Goal: Information Seeking & Learning: Learn about a topic

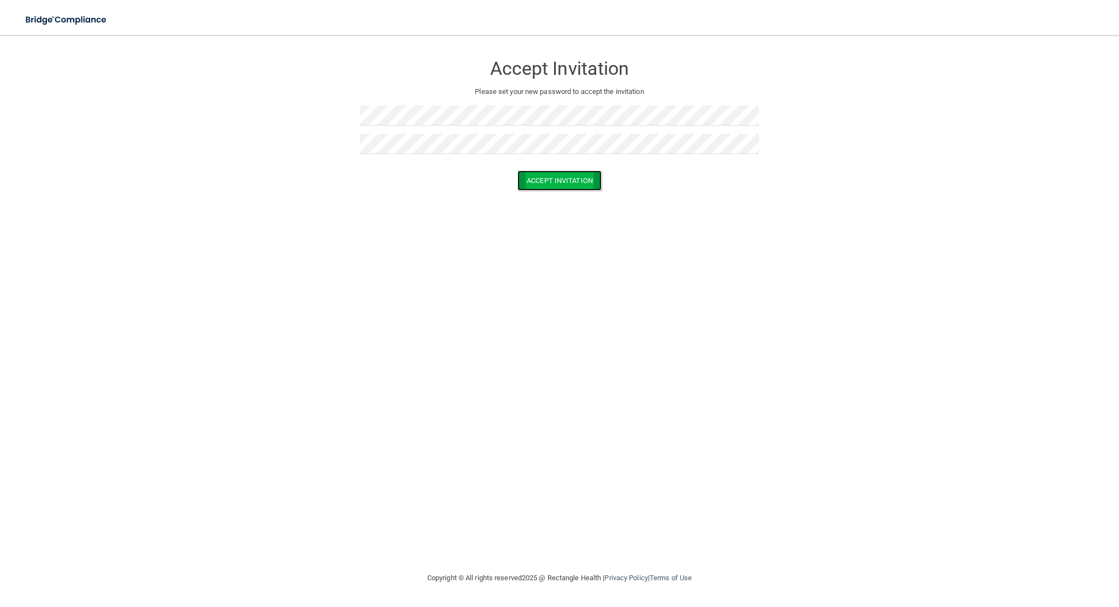
click at [557, 173] on button "Accept Invitation" at bounding box center [559, 180] width 84 height 20
click at [550, 194] on button "Accept Invitation" at bounding box center [559, 196] width 84 height 20
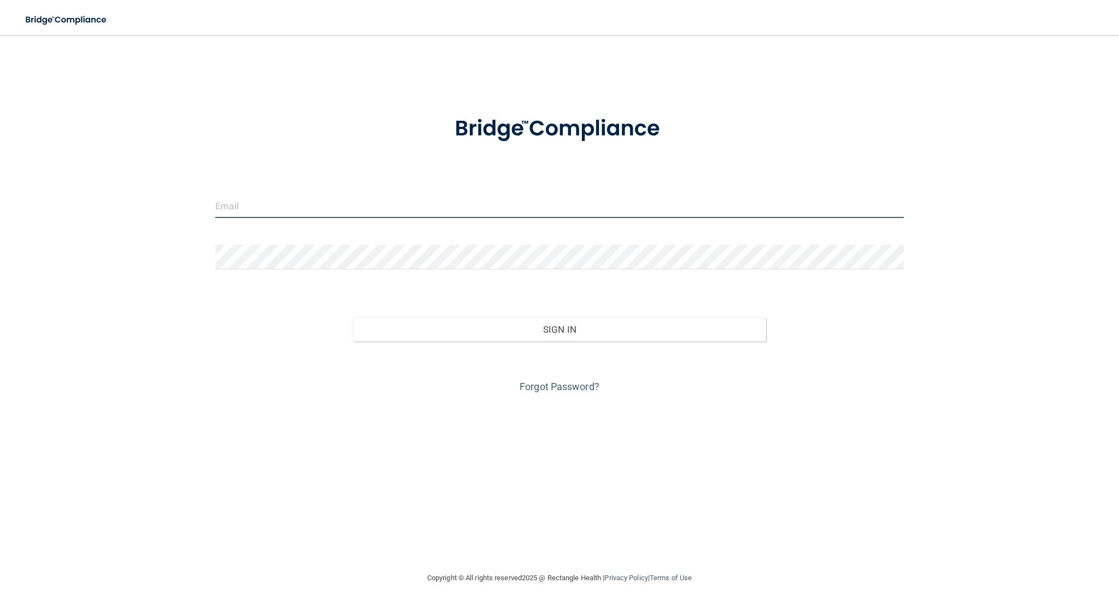
click at [272, 215] on input "email" at bounding box center [559, 205] width 689 height 25
type input "[PERSON_NAME][EMAIL_ADDRESS][PERSON_NAME][DOMAIN_NAME]"
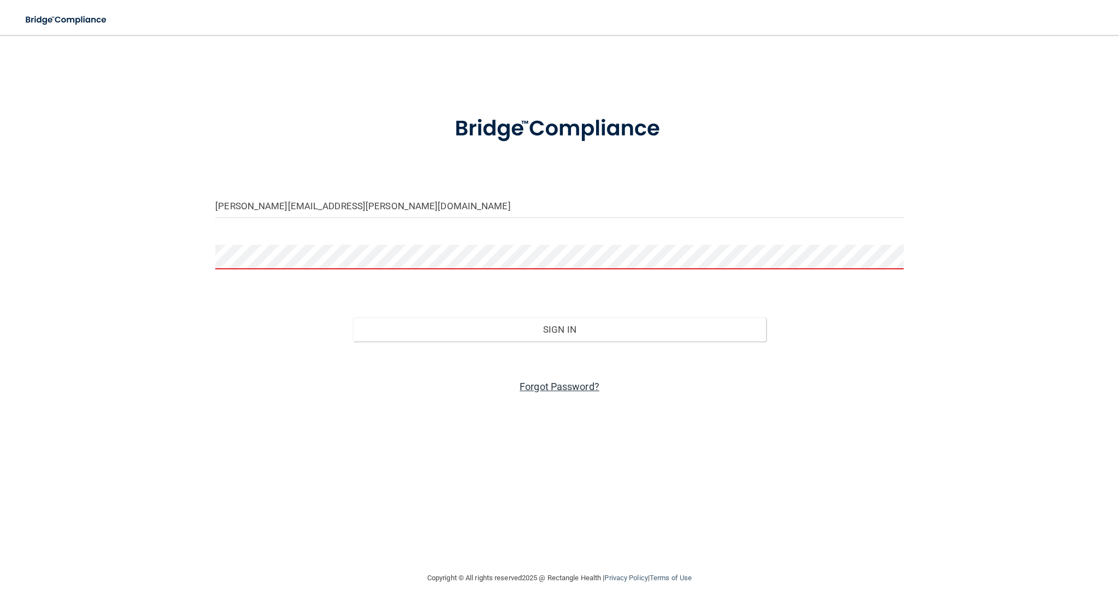
click at [562, 383] on link "Forgot Password?" at bounding box center [560, 386] width 80 height 11
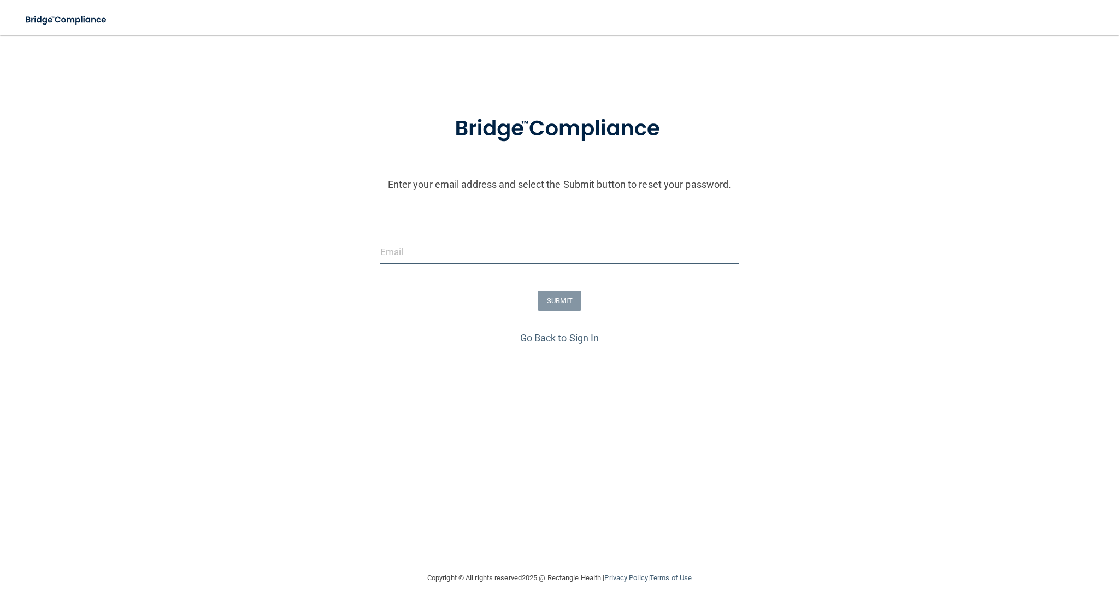
click at [501, 262] on input "email" at bounding box center [559, 252] width 358 height 25
type input "[PERSON_NAME][EMAIL_ADDRESS][PERSON_NAME][DOMAIN_NAME]"
click at [567, 300] on button "SUBMIT" at bounding box center [560, 301] width 44 height 20
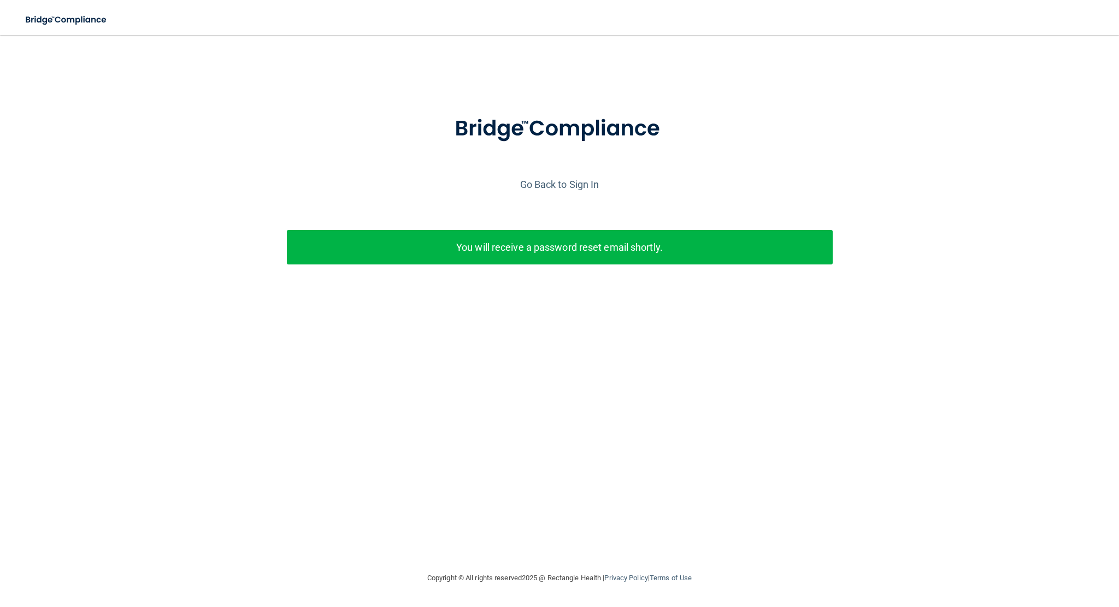
click at [521, 250] on p "You will receive a password reset email shortly." at bounding box center [560, 247] width 530 height 18
click at [548, 196] on div "Enter your email address and select the Submit button to reset your password. t…" at bounding box center [559, 207] width 1108 height 213
click at [557, 186] on link "Go Back to Sign In" at bounding box center [559, 184] width 79 height 11
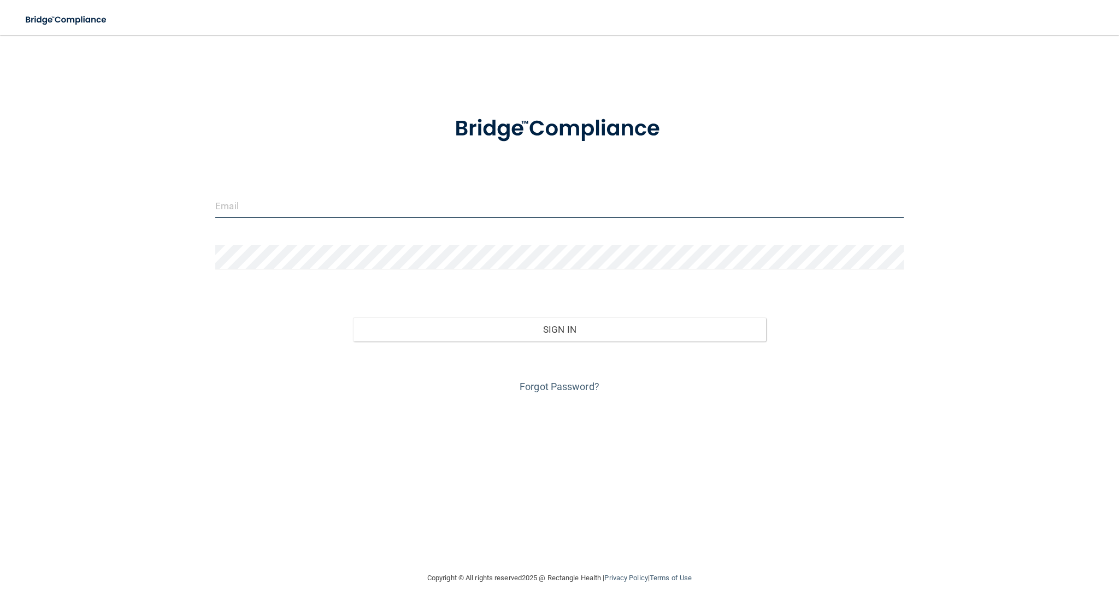
click at [418, 208] on input "email" at bounding box center [559, 205] width 689 height 25
type input "theresa.dang@lighthouseomfshouston.com"
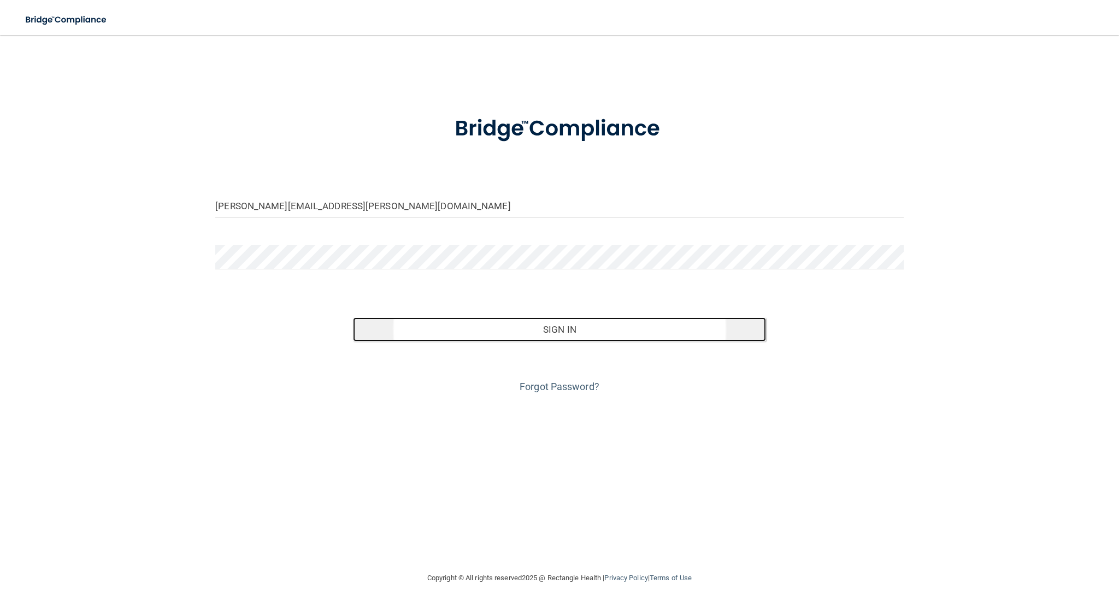
click at [589, 336] on button "Sign In" at bounding box center [559, 329] width 413 height 24
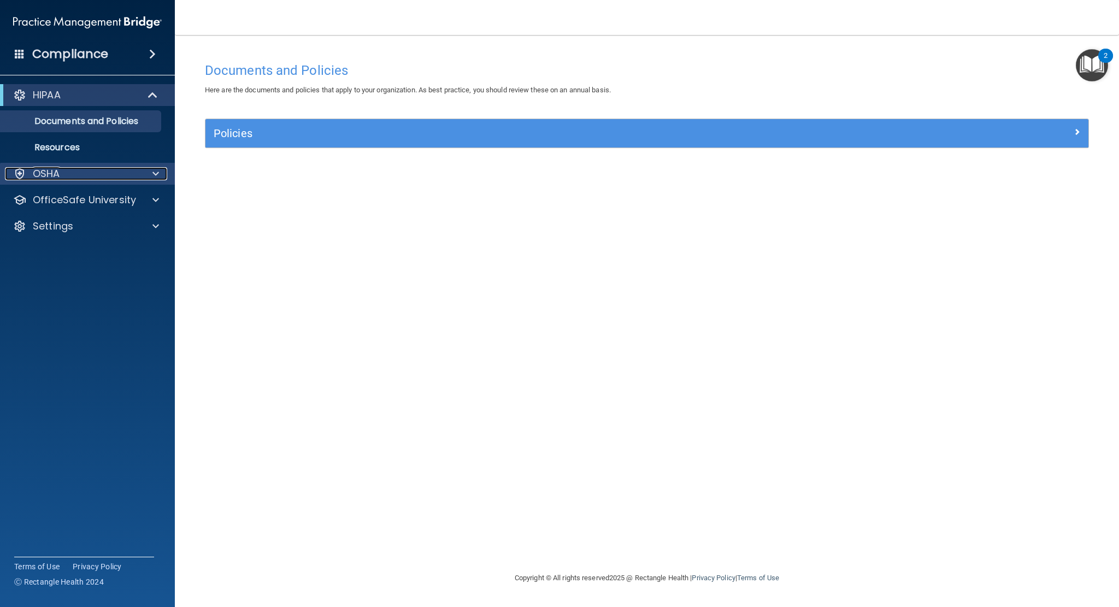
click at [46, 179] on p "OSHA" at bounding box center [46, 173] width 27 height 13
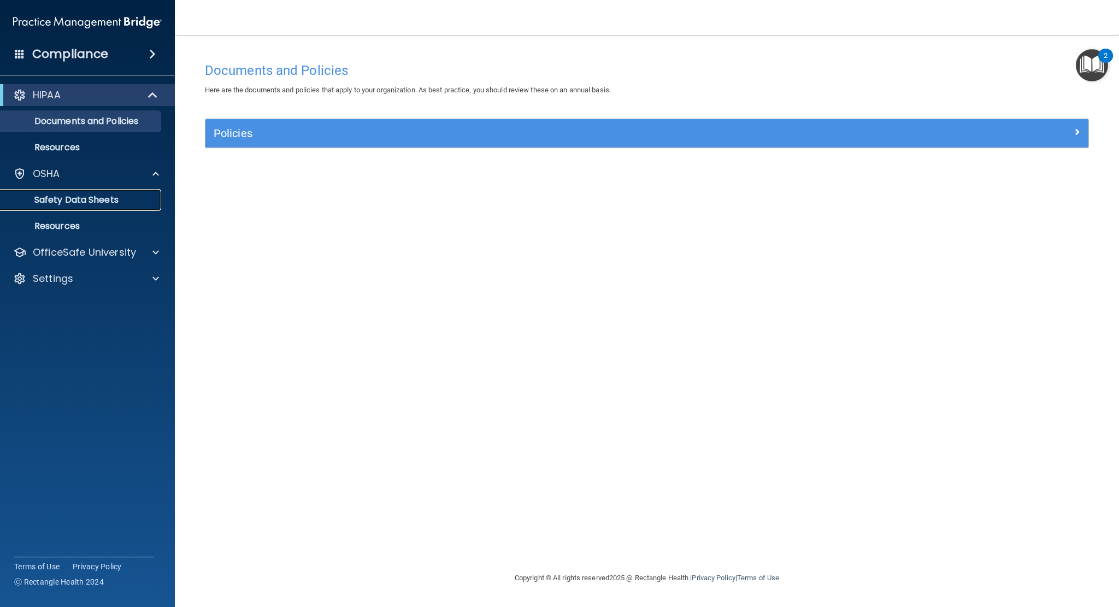
click at [63, 199] on p "Safety Data Sheets" at bounding box center [81, 200] width 149 height 11
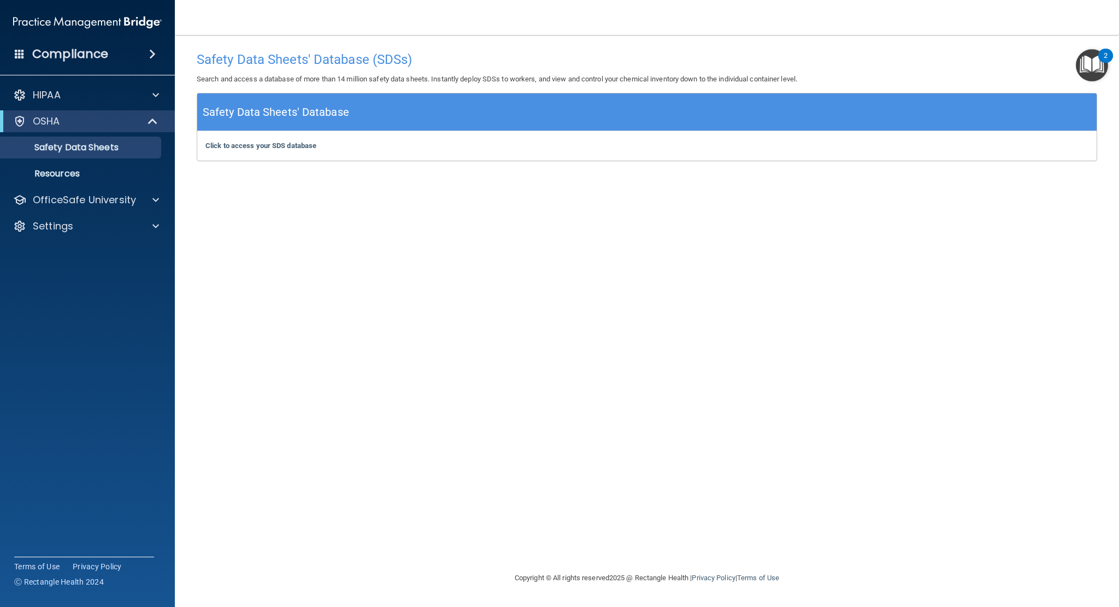
click at [291, 117] on h5 "Safety Data Sheets' Database" at bounding box center [276, 112] width 146 height 19
click at [114, 61] on div "Compliance" at bounding box center [87, 54] width 175 height 24
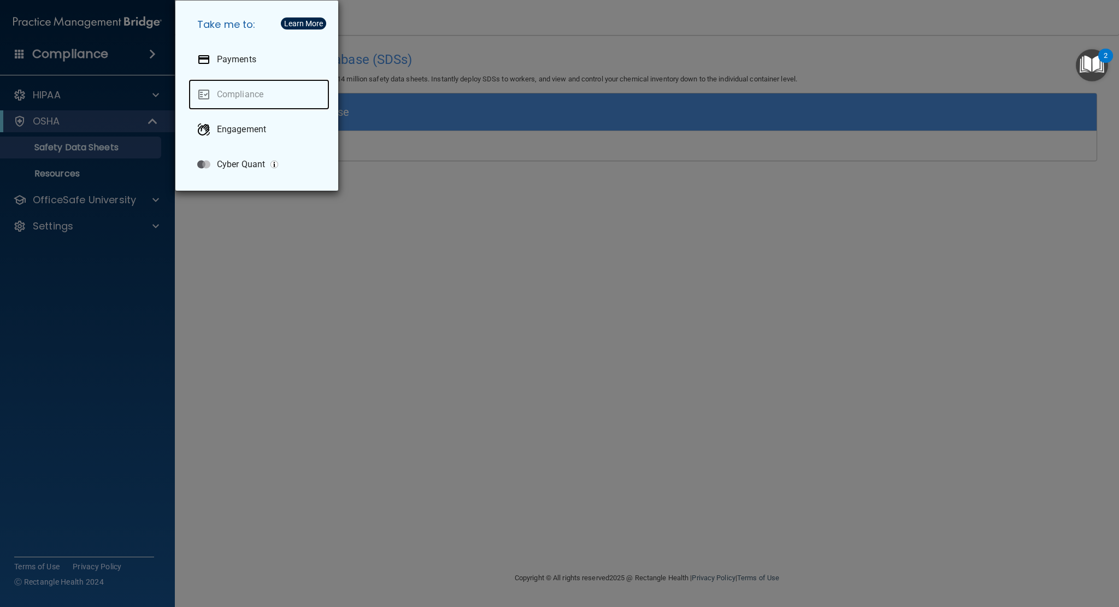
click at [244, 92] on link "Compliance" at bounding box center [259, 94] width 141 height 31
click at [141, 52] on div "Take me to: Payments Compliance Engagement Cyber Quant" at bounding box center [559, 303] width 1119 height 607
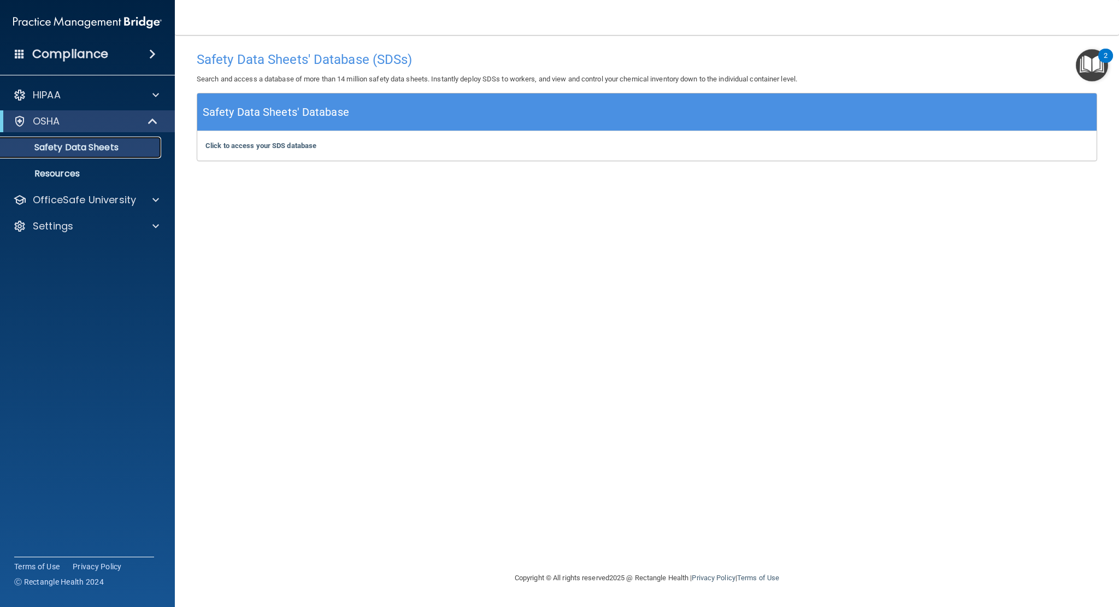
click at [92, 146] on p "Safety Data Sheets" at bounding box center [81, 147] width 149 height 11
click at [217, 142] on b "Click to access your SDS database" at bounding box center [260, 146] width 111 height 8
click at [69, 204] on p "OfficeSafe University" at bounding box center [84, 199] width 103 height 13
click at [83, 257] on p "OSHA Training" at bounding box center [51, 252] width 89 height 11
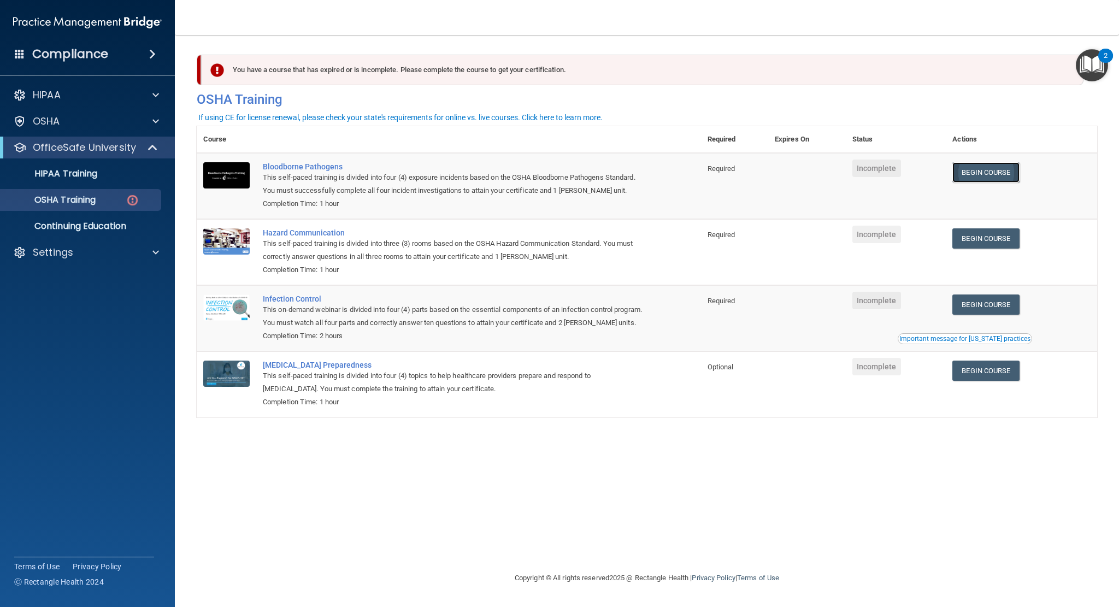
click at [1005, 175] on link "Begin Course" at bounding box center [985, 172] width 67 height 20
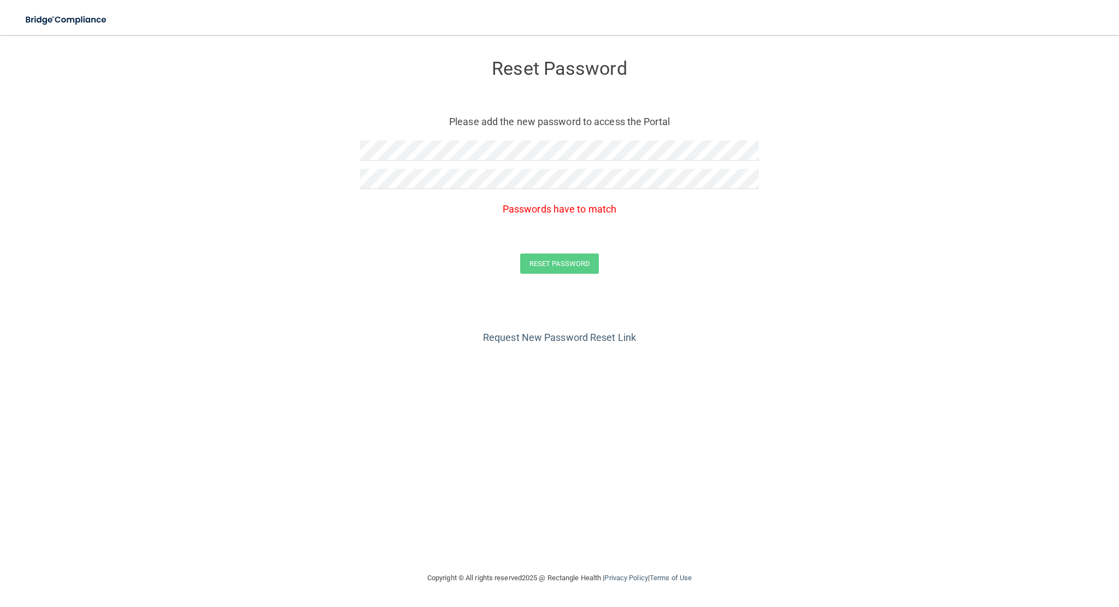
click at [566, 250] on form "Reset Password Please add the new password to access the Portal Passwords have …" at bounding box center [559, 169] width 1075 height 246
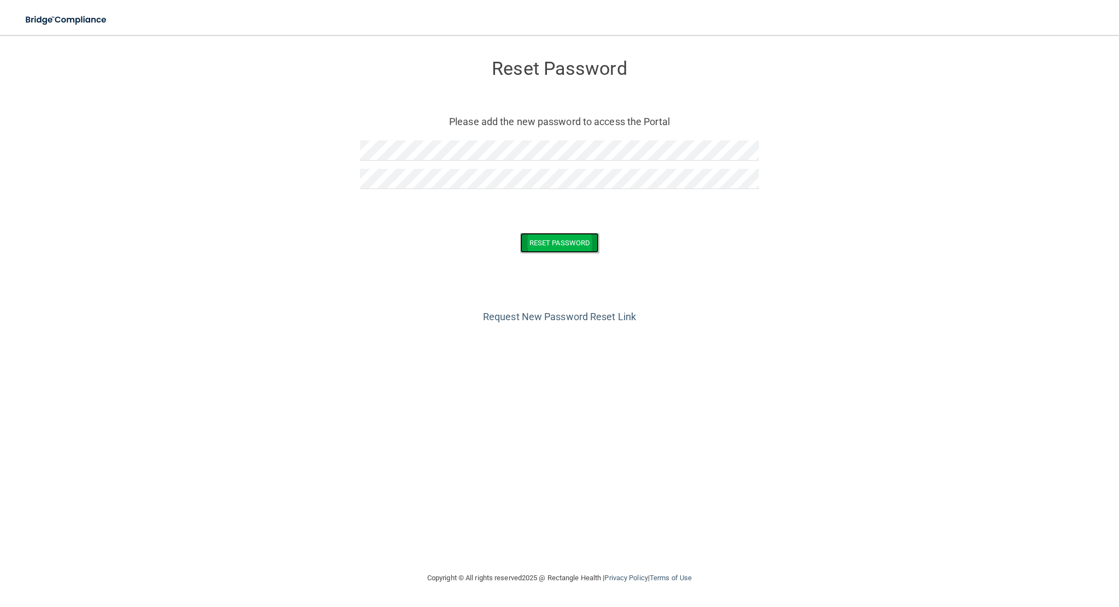
click at [562, 242] on button "Reset Password" at bounding box center [559, 243] width 79 height 20
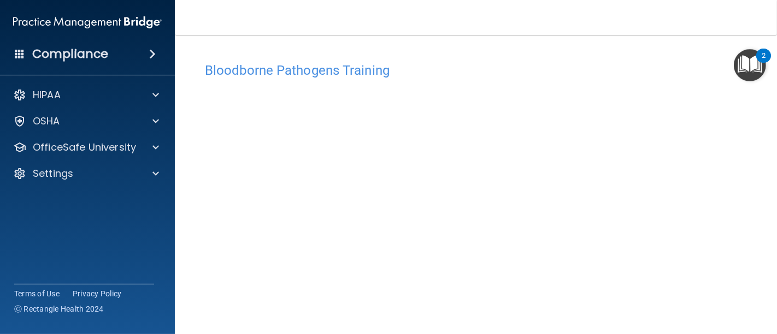
drag, startPoint x: 698, startPoint y: 1, endPoint x: 470, endPoint y: 67, distance: 237.9
click at [470, 67] on h4 "Bloodborne Pathogens Training" at bounding box center [476, 70] width 542 height 14
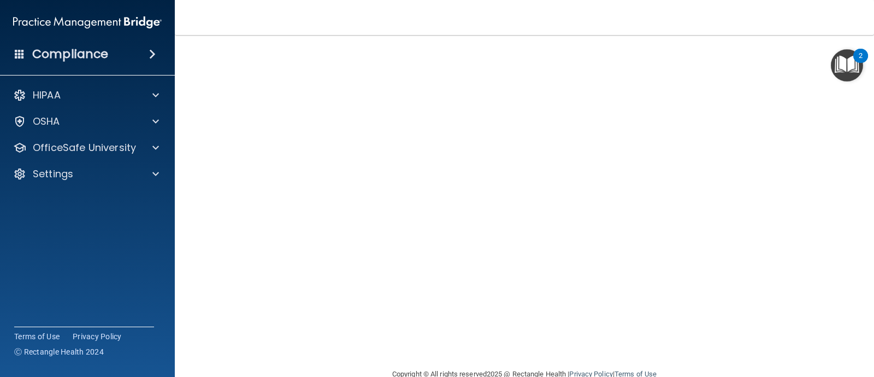
scroll to position [19, 0]
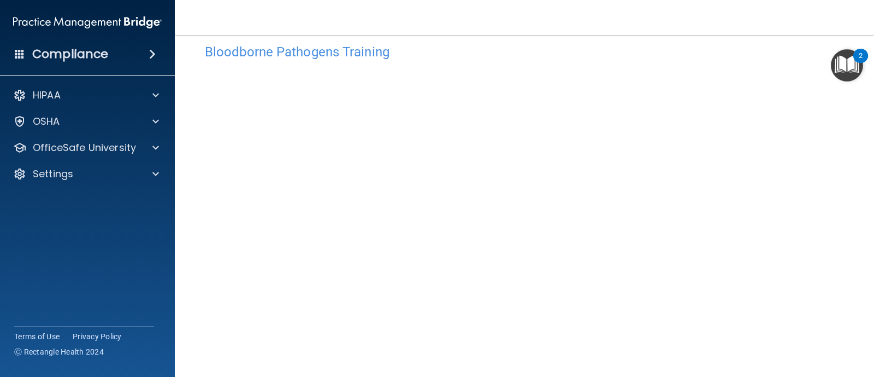
click at [546, 60] on div "Bloodborne Pathogens Training" at bounding box center [525, 51] width 656 height 27
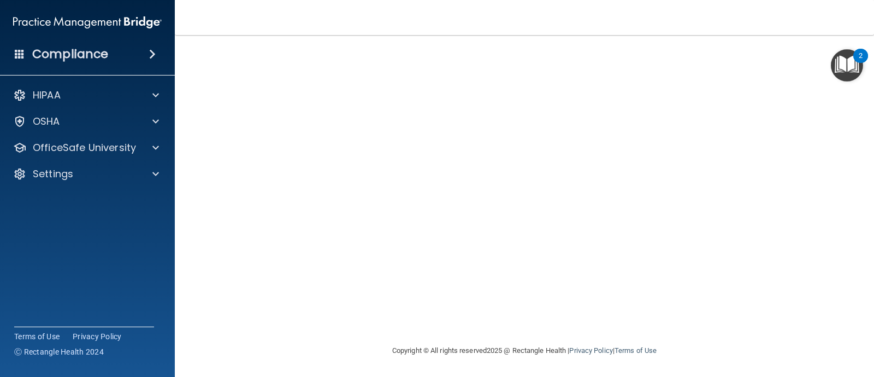
scroll to position [19, 0]
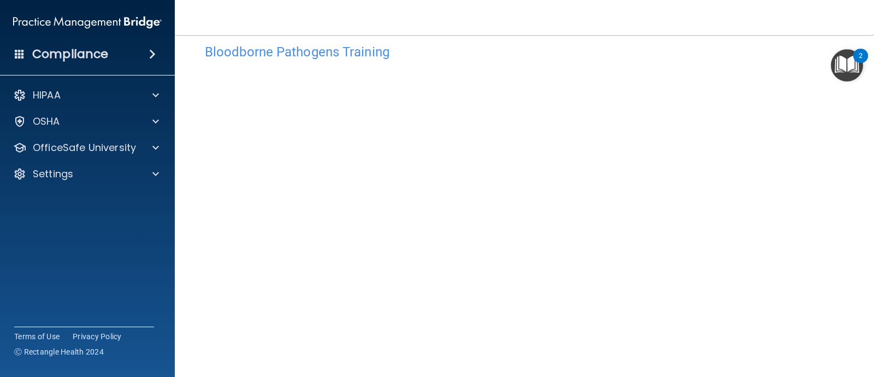
click at [548, 51] on h4 "Bloodborne Pathogens Training" at bounding box center [524, 52] width 639 height 14
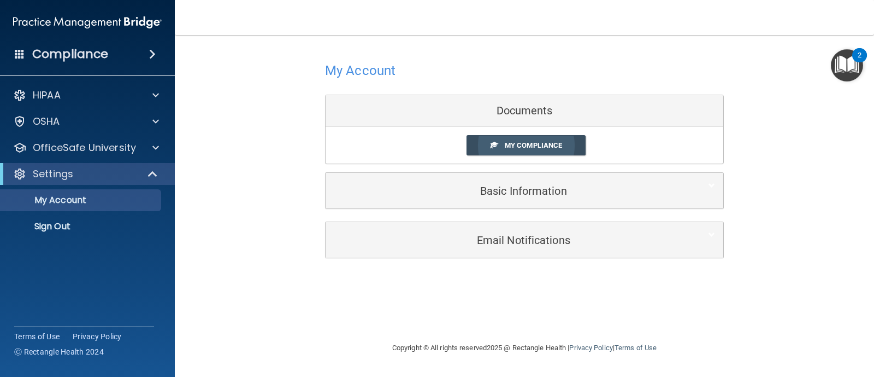
click at [530, 138] on link "My Compliance" at bounding box center [527, 145] width 120 height 20
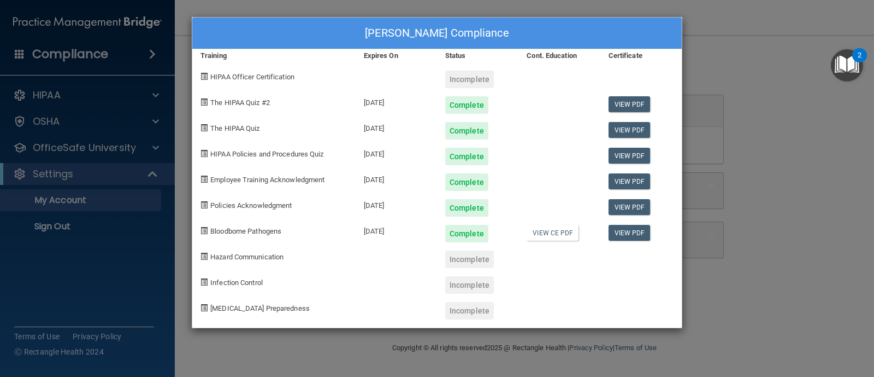
drag, startPoint x: 727, startPoint y: 30, endPoint x: 744, endPoint y: 38, distance: 19.3
click at [744, 38] on div "Theresa Dang's Compliance Training Expires On Status Cont. Education Certificat…" at bounding box center [437, 188] width 874 height 377
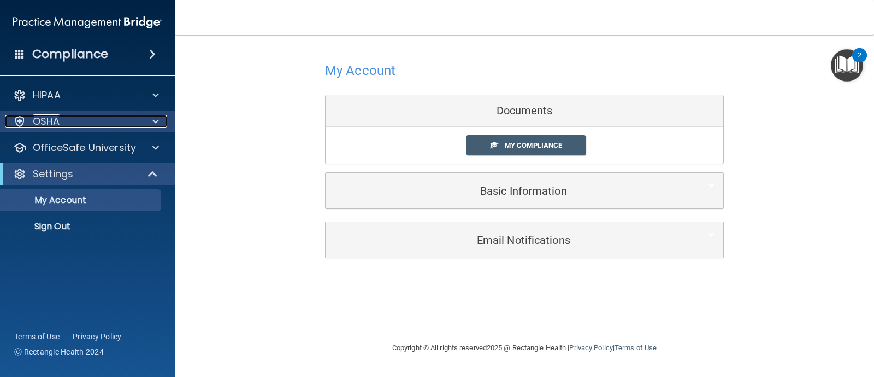
click at [162, 119] on div at bounding box center [153, 121] width 27 height 13
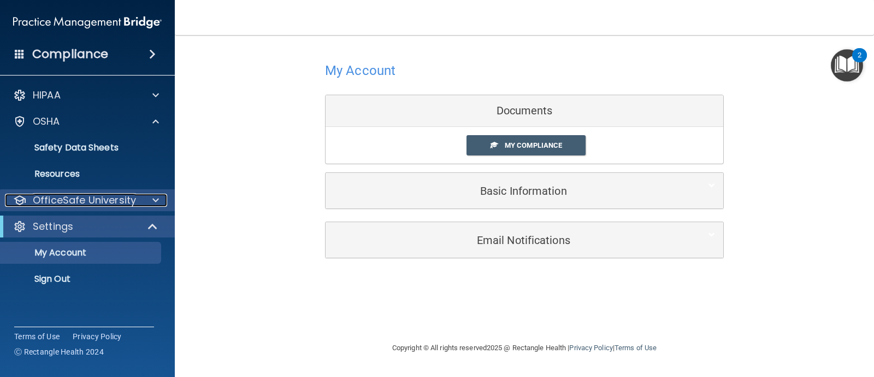
click at [162, 195] on div at bounding box center [153, 199] width 27 height 13
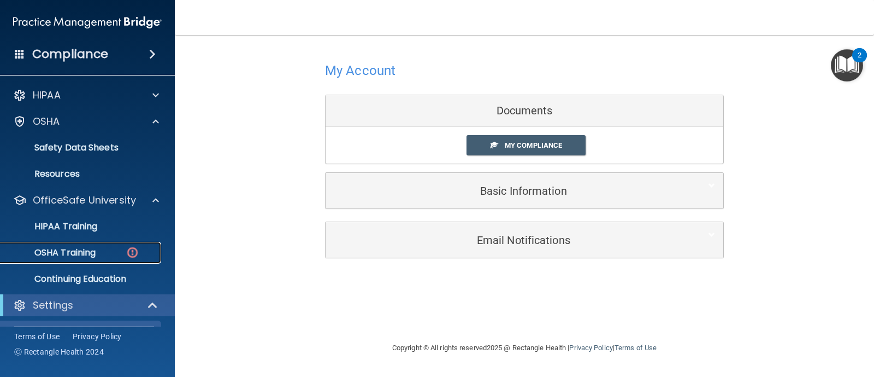
click at [86, 255] on p "OSHA Training" at bounding box center [51, 252] width 89 height 11
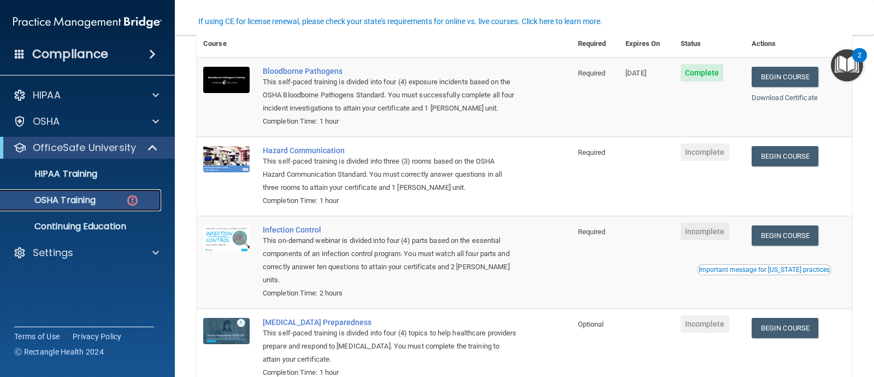
scroll to position [136, 0]
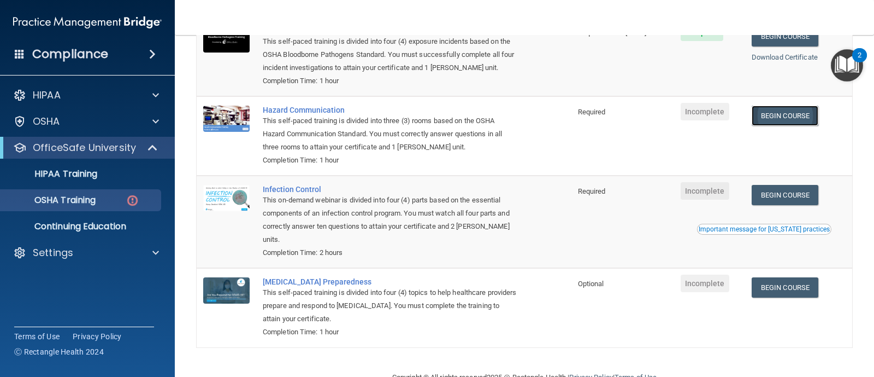
click at [798, 116] on link "Begin Course" at bounding box center [785, 115] width 67 height 20
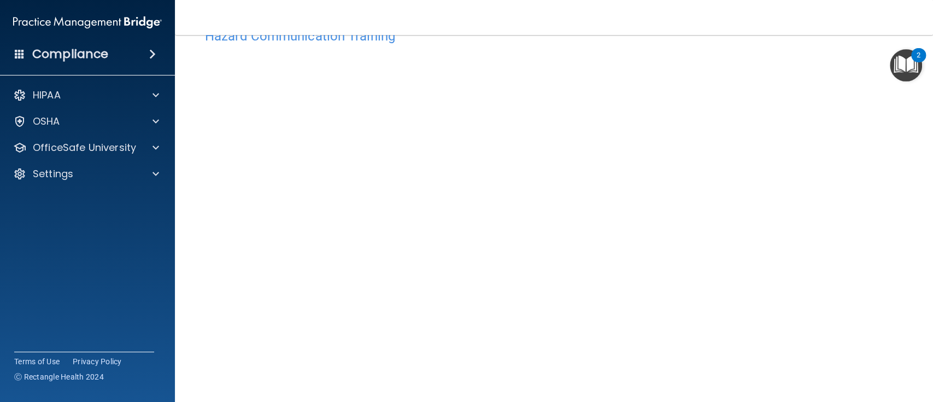
scroll to position [34, 0]
drag, startPoint x: 827, startPoint y: 0, endPoint x: 504, endPoint y: 42, distance: 325.7
click at [504, 42] on h4 "Hazard Communication Training" at bounding box center [554, 36] width 698 height 14
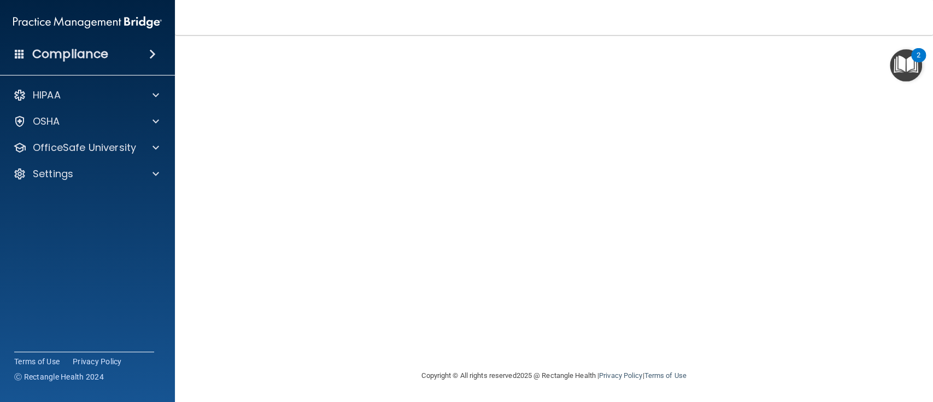
scroll to position [0, 0]
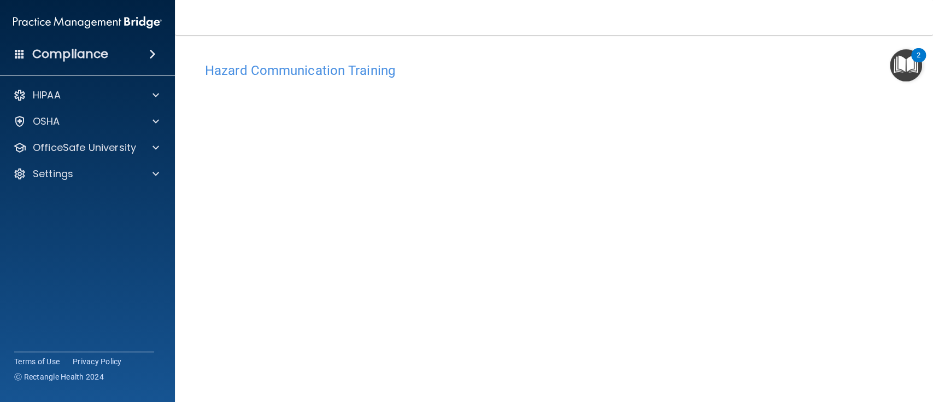
click at [340, 60] on div "Hazard Communication Training" at bounding box center [554, 70] width 714 height 27
drag, startPoint x: 335, startPoint y: 69, endPoint x: 334, endPoint y: 75, distance: 6.6
click at [334, 72] on h4 "Hazard Communication Training" at bounding box center [554, 70] width 698 height 14
click at [334, 75] on h4 "Hazard Communication Training" at bounding box center [554, 70] width 698 height 14
click at [874, 63] on img "Open Resource Center, 2 new notifications" at bounding box center [906, 65] width 32 height 32
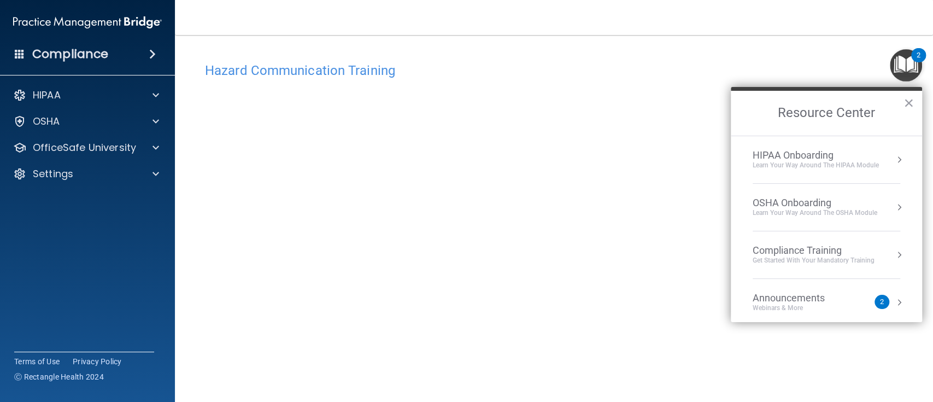
click at [874, 72] on img "Open Resource Center, 2 new notifications" at bounding box center [906, 65] width 32 height 32
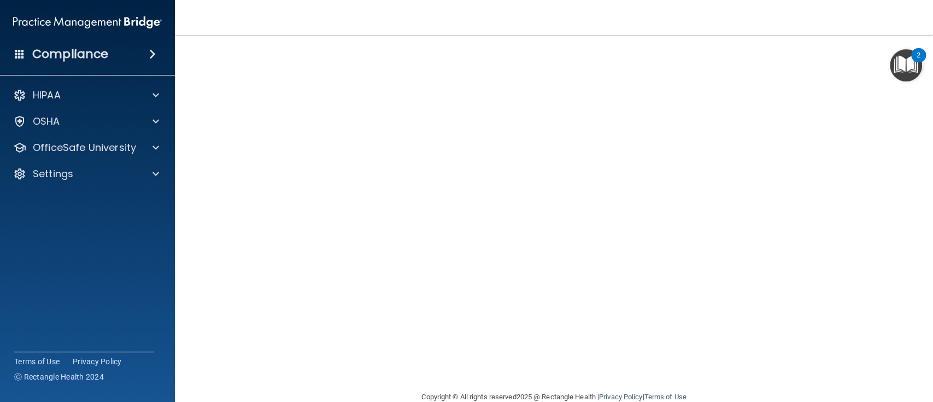
scroll to position [91, 0]
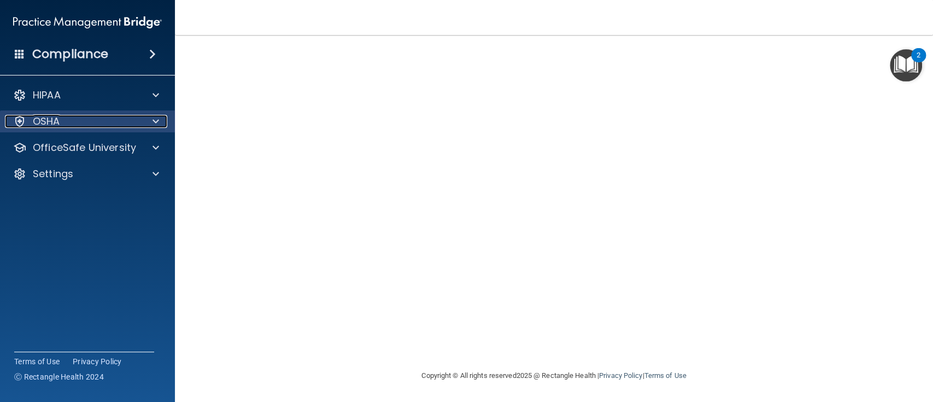
click at [163, 119] on div at bounding box center [153, 121] width 27 height 13
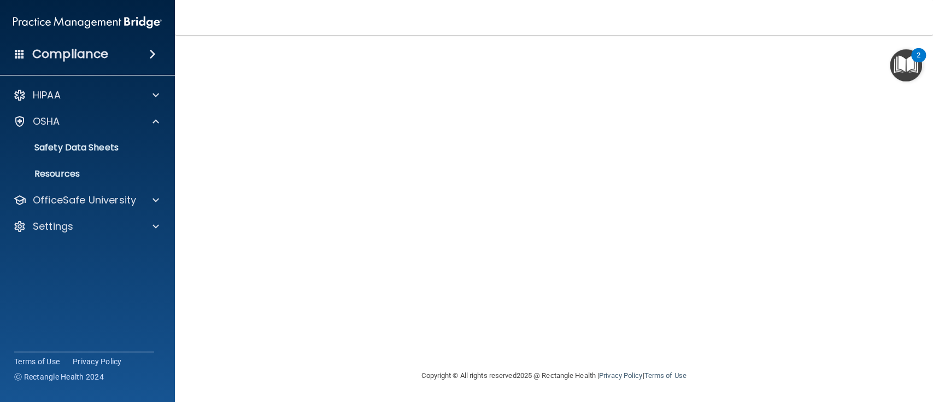
scroll to position [9, 0]
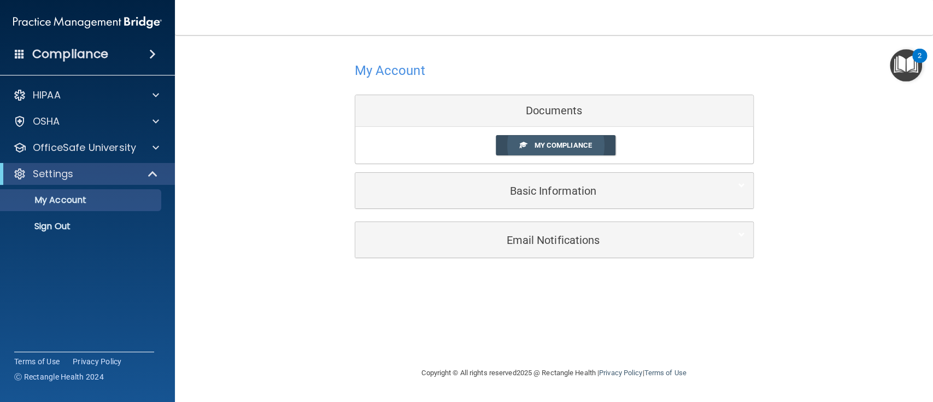
click at [560, 144] on span "My Compliance" at bounding box center [562, 145] width 57 height 8
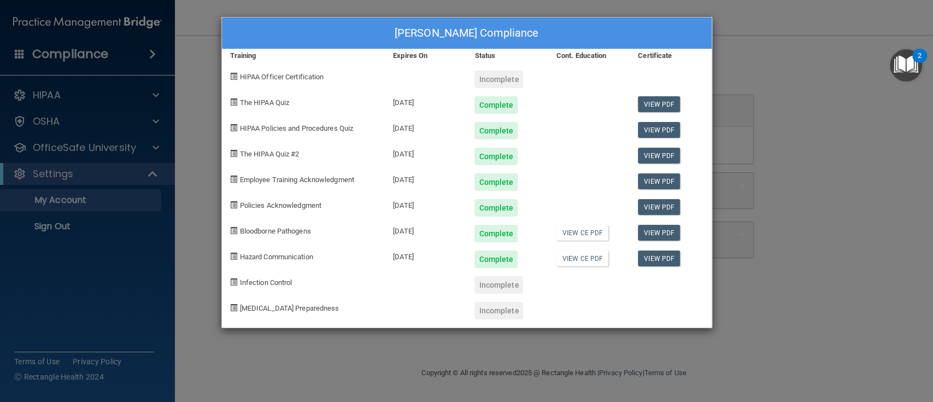
click at [497, 77] on div "Incomplete" at bounding box center [498, 78] width 49 height 17
click at [208, 177] on div "Theresa Dang's Compliance Training Expires On Status Cont. Education Certificat…" at bounding box center [466, 201] width 933 height 402
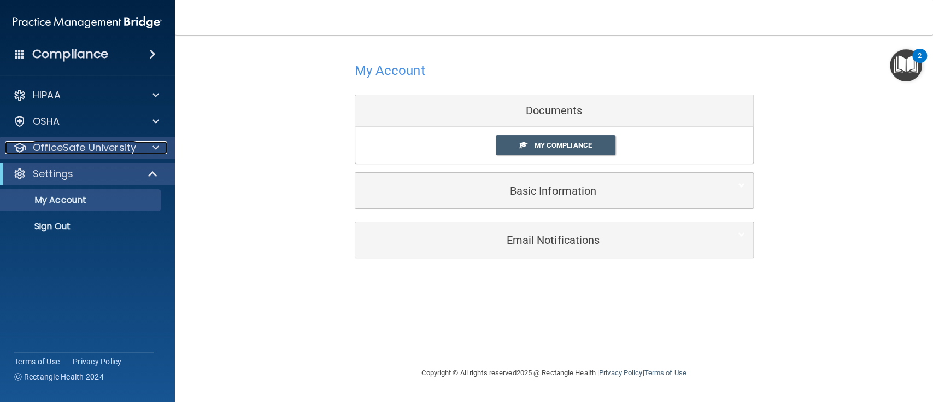
click at [161, 153] on div at bounding box center [153, 147] width 27 height 13
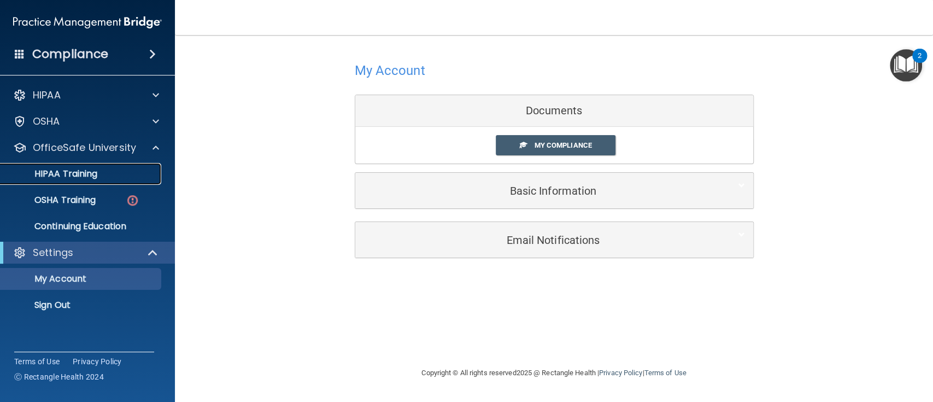
click at [109, 177] on div "HIPAA Training" at bounding box center [81, 173] width 149 height 11
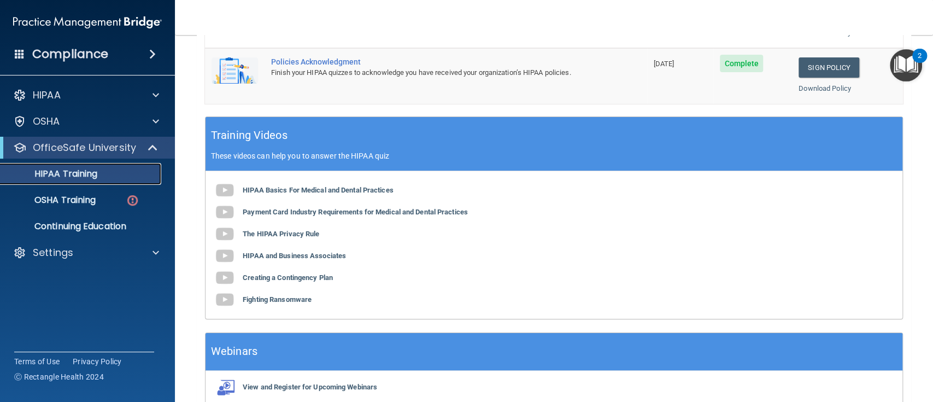
scroll to position [420, 0]
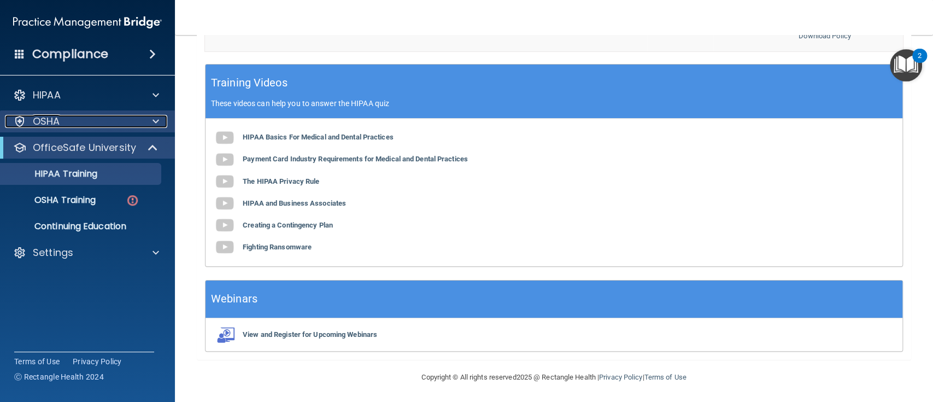
click at [80, 125] on div "OSHA" at bounding box center [73, 121] width 136 height 13
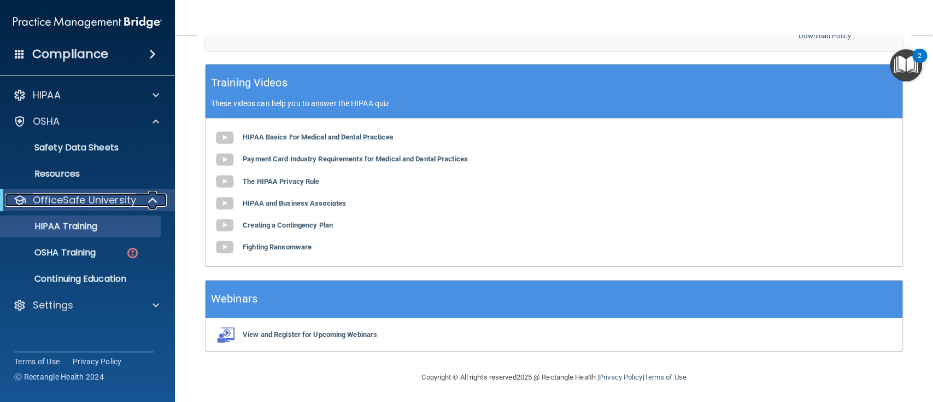
click at [108, 198] on p "OfficeSafe University" at bounding box center [84, 199] width 103 height 13
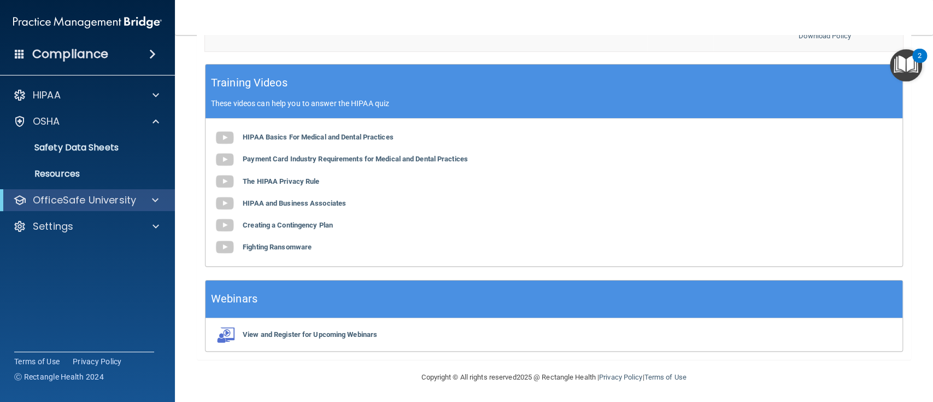
click at [120, 190] on div "OfficeSafe University" at bounding box center [87, 200] width 175 height 22
click at [119, 193] on p "OfficeSafe University" at bounding box center [84, 199] width 103 height 13
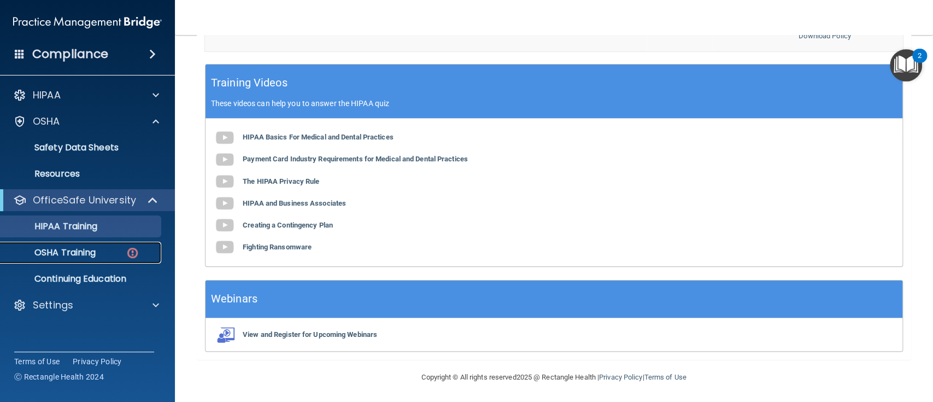
click at [69, 260] on link "OSHA Training" at bounding box center [75, 253] width 172 height 22
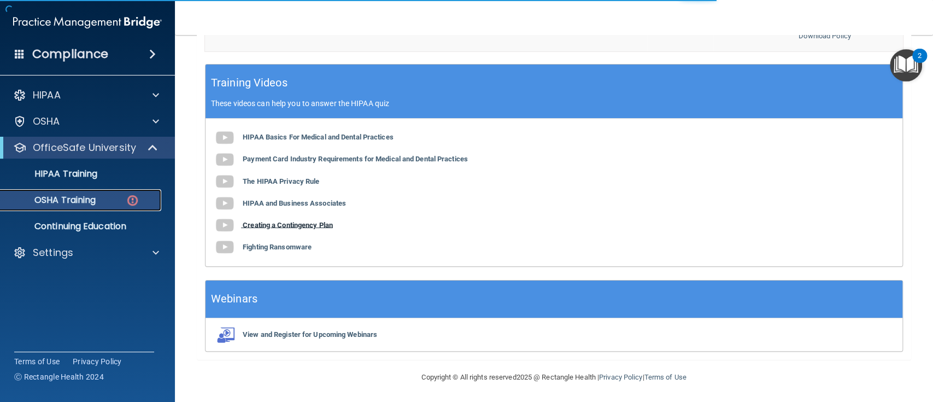
scroll to position [127, 0]
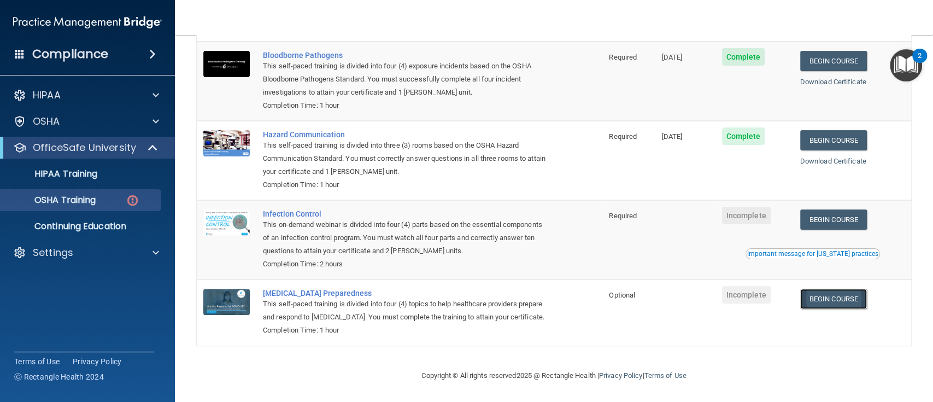
click at [845, 289] on link "Begin Course" at bounding box center [833, 299] width 67 height 20
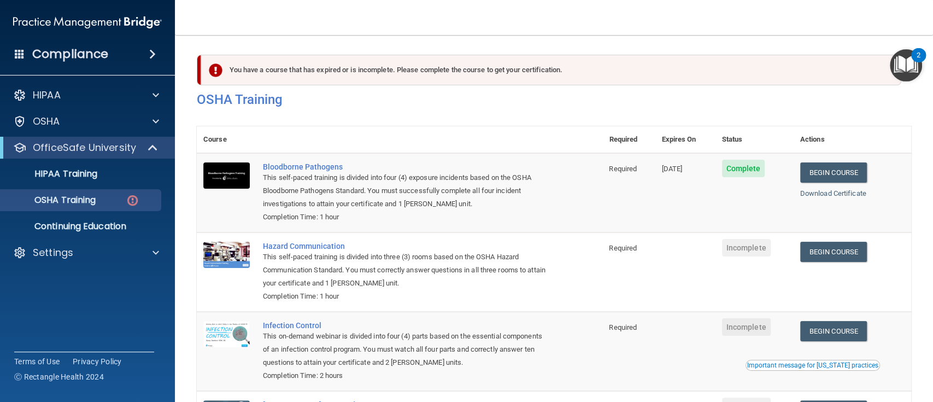
scroll to position [127, 0]
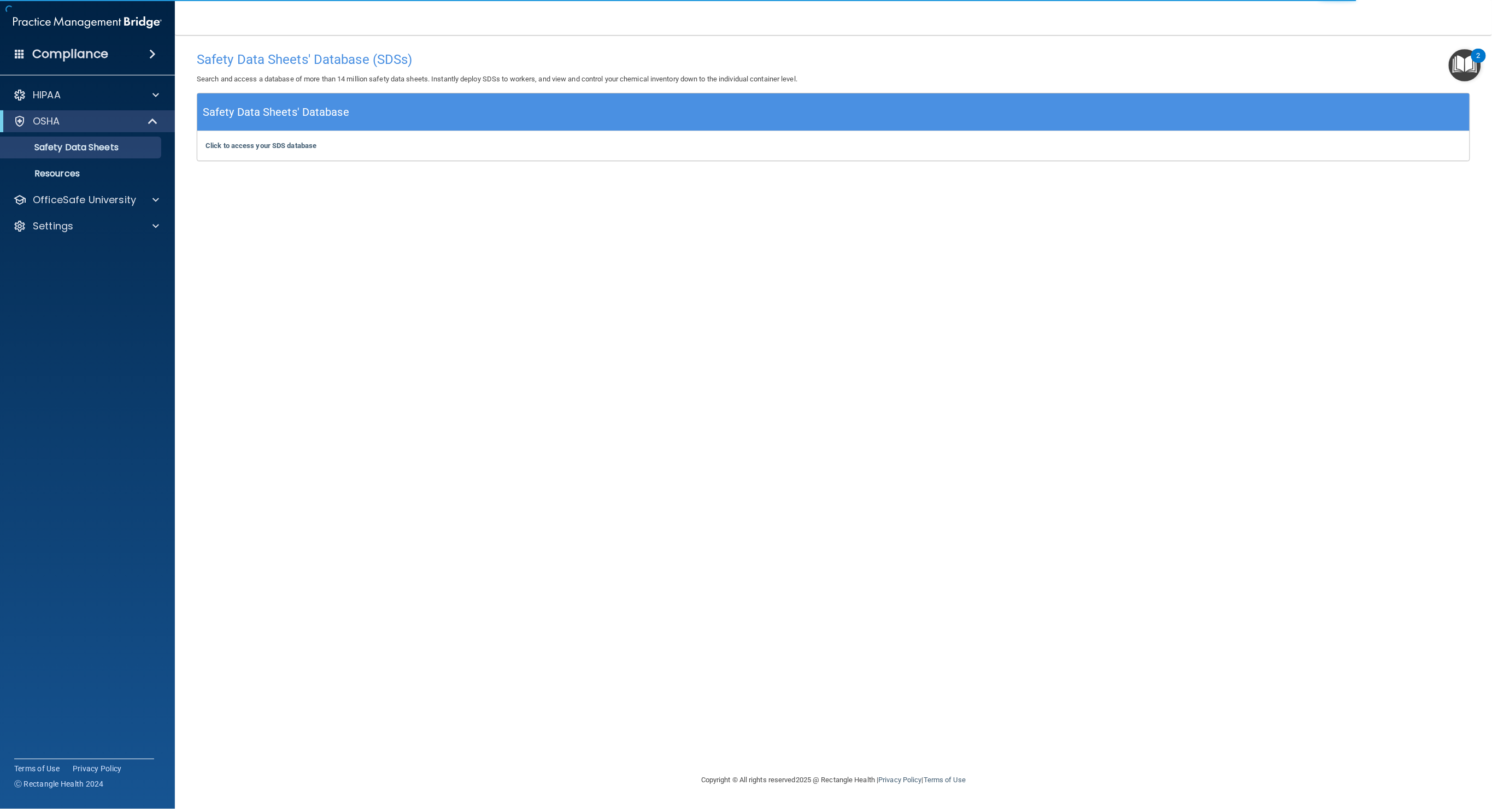
click at [307, 151] on div "Click to access your SDS database Click to access your SDS database" at bounding box center [833, 146] width 1272 height 30
click at [302, 148] on b "Click to access your SDS database" at bounding box center [260, 146] width 111 height 8
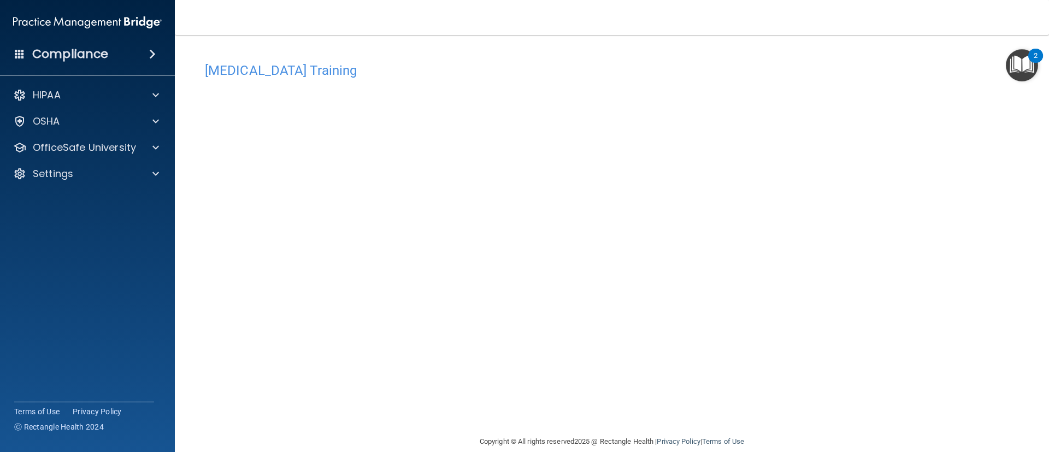
drag, startPoint x: 854, startPoint y: 3, endPoint x: 725, endPoint y: 38, distance: 133.6
click at [725, 38] on main "[MEDICAL_DATA] Training This course doesn’t expire until . Are you sure you wan…" at bounding box center [612, 243] width 874 height 417
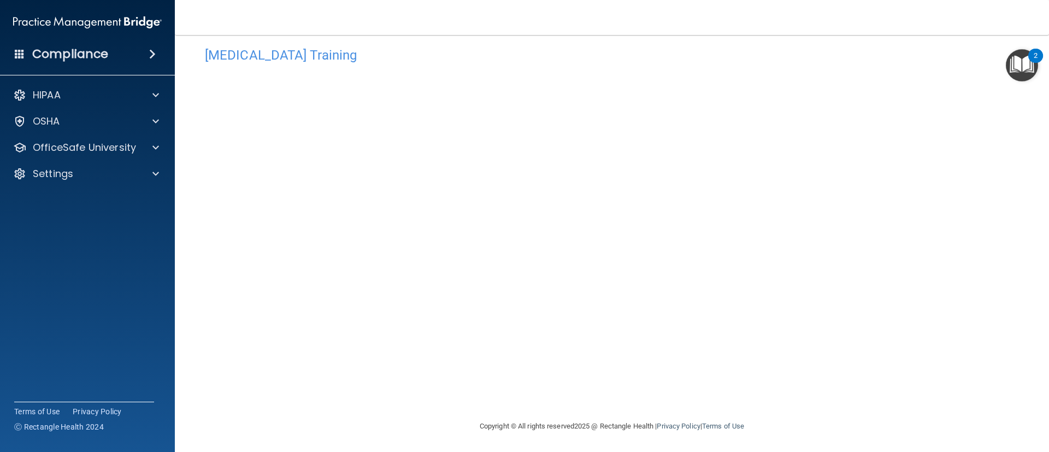
scroll to position [16, 0]
click at [160, 124] on div at bounding box center [153, 121] width 27 height 13
click at [126, 210] on div "OfficeSafe University" at bounding box center [87, 200] width 175 height 22
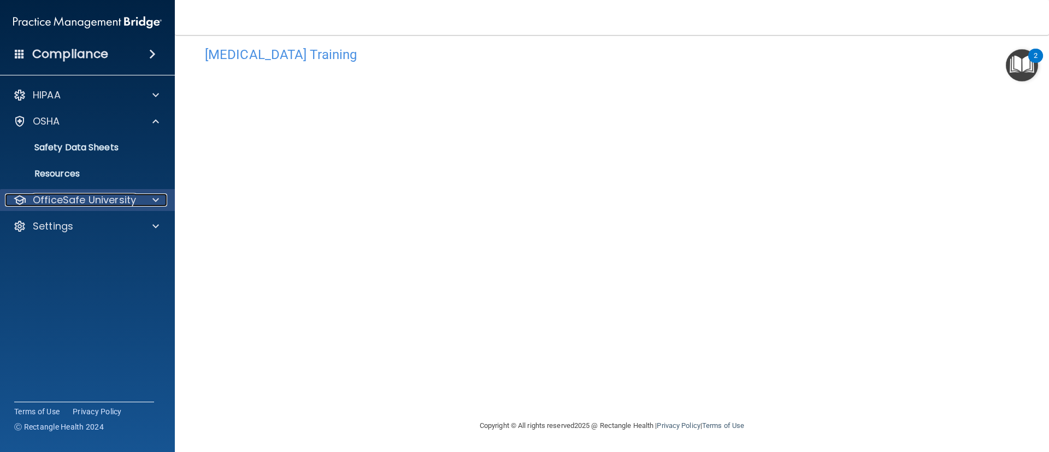
click at [139, 201] on div "OfficeSafe University" at bounding box center [73, 199] width 136 height 13
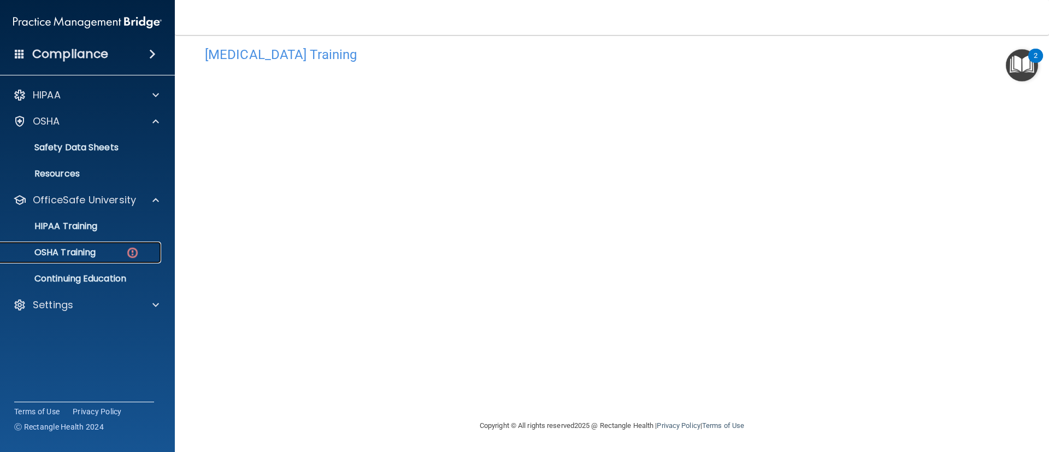
click at [126, 262] on link "OSHA Training" at bounding box center [75, 253] width 172 height 22
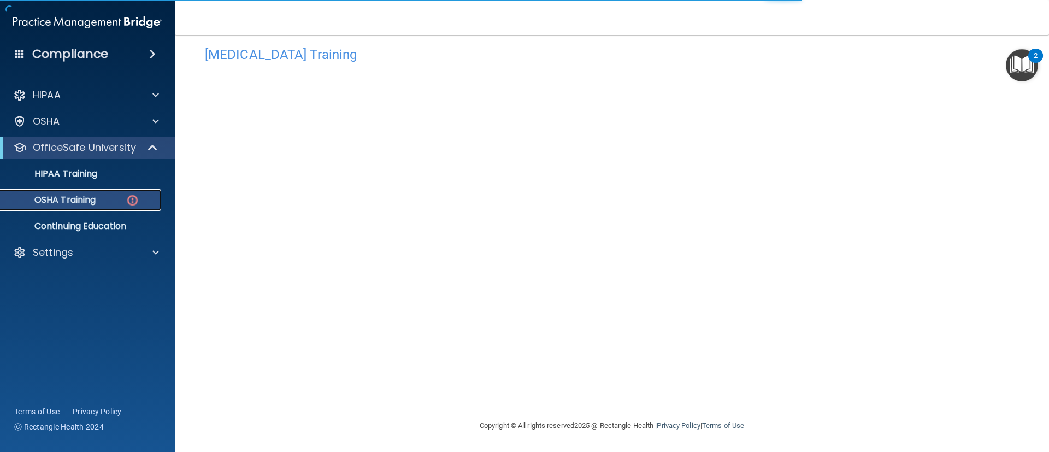
scroll to position [64, 0]
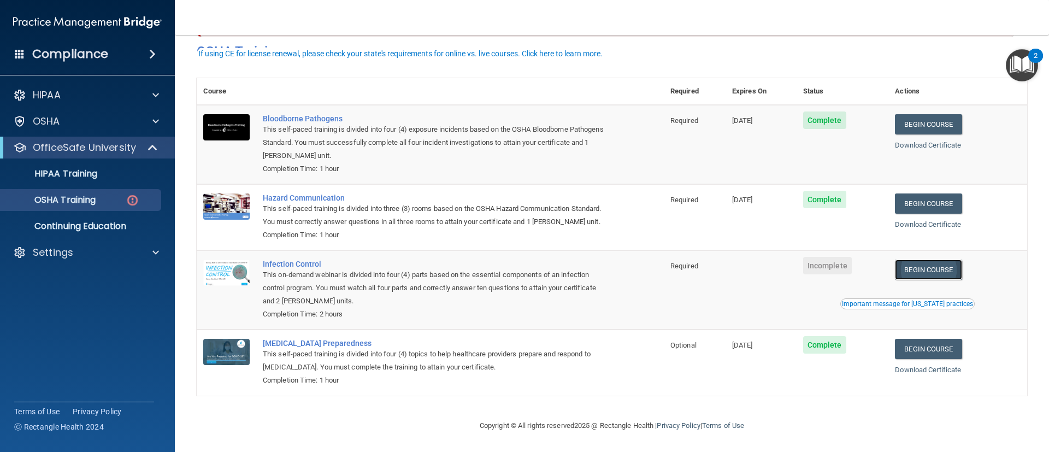
click at [932, 268] on link "Begin Course" at bounding box center [928, 270] width 67 height 20
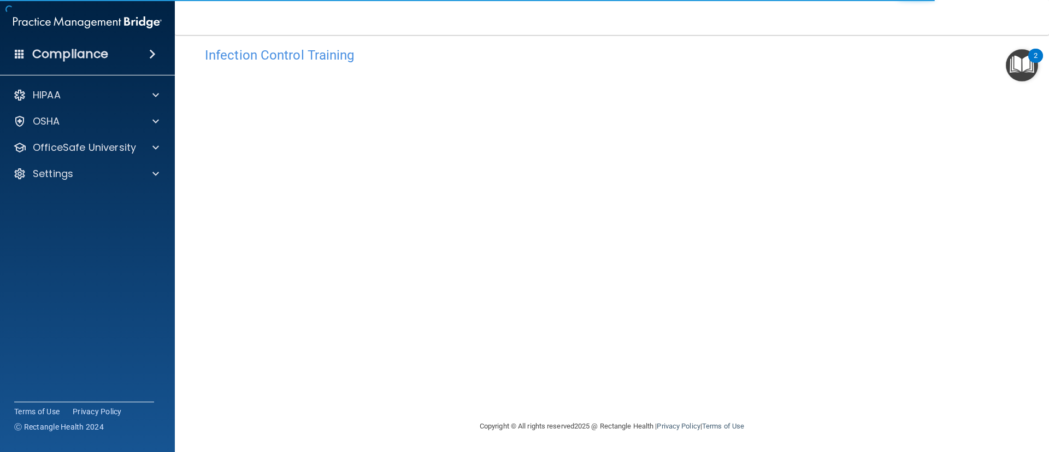
scroll to position [16, 0]
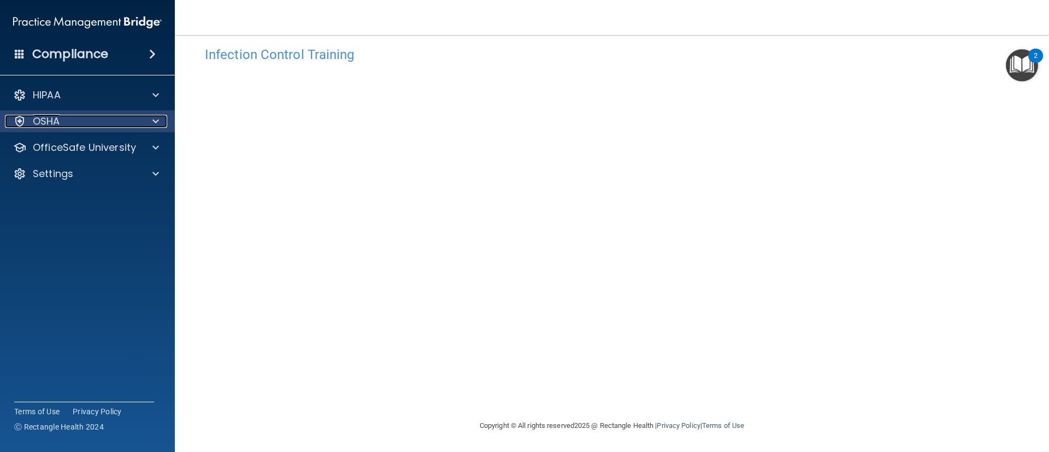
click at [100, 127] on div "OSHA" at bounding box center [73, 121] width 136 height 13
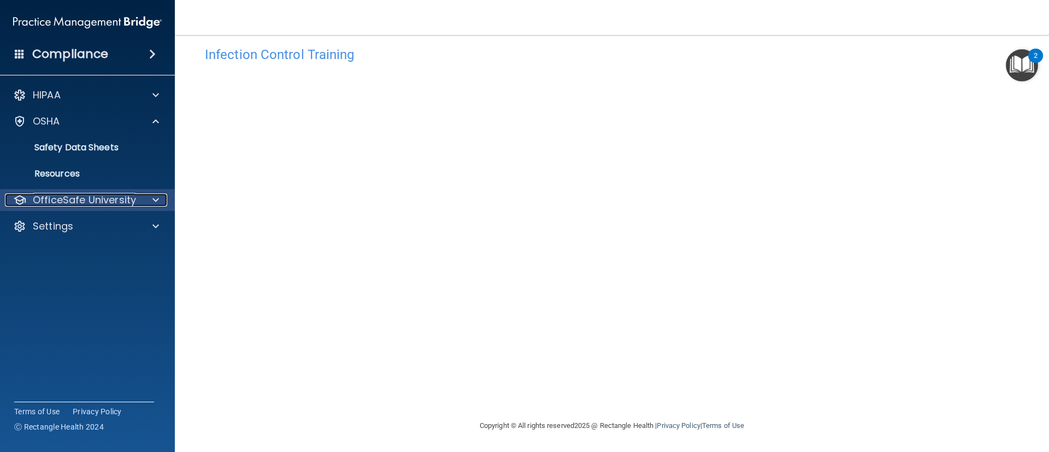
click at [108, 196] on p "OfficeSafe University" at bounding box center [84, 199] width 103 height 13
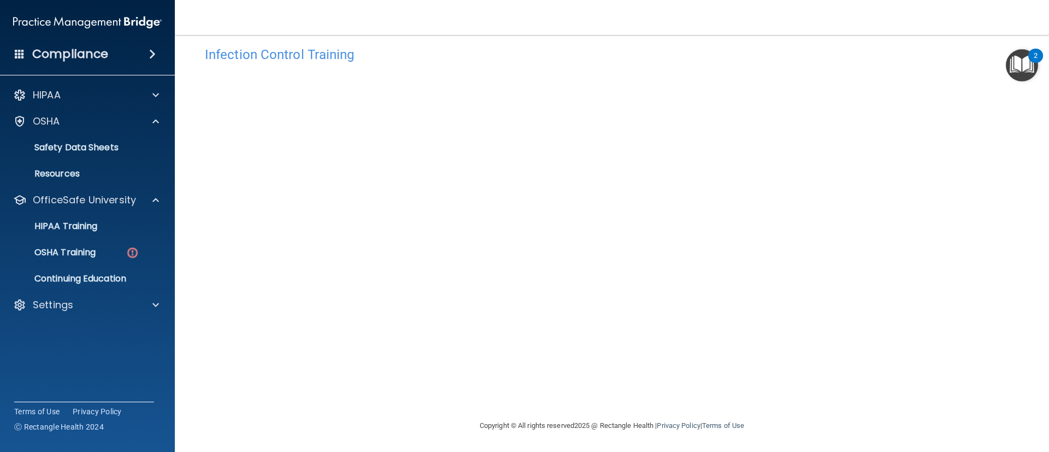
click at [126, 240] on ul "HIPAA Training OSHA Training Continuing Education" at bounding box center [88, 250] width 198 height 79
click at [124, 249] on div "OSHA Training" at bounding box center [81, 252] width 149 height 11
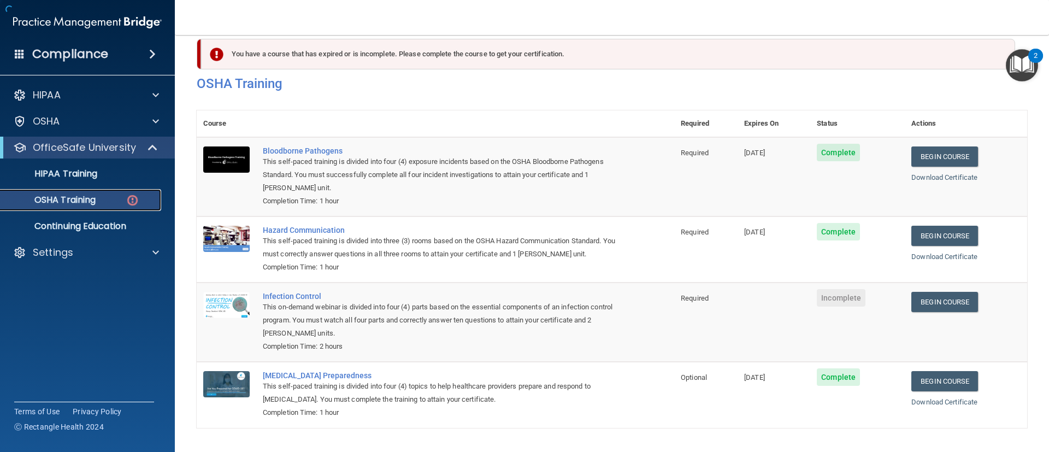
scroll to position [64, 0]
